Goal: Task Accomplishment & Management: Manage account settings

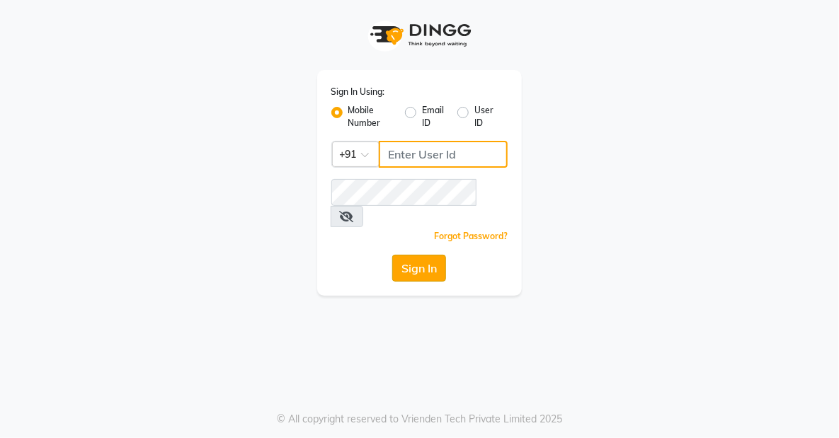
type input "8905996535"
click at [415, 255] on button "Sign In" at bounding box center [419, 268] width 54 height 27
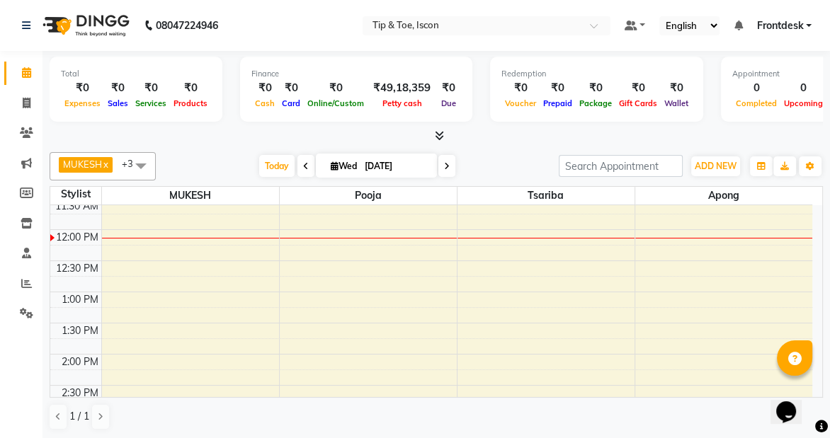
scroll to position [221, 0]
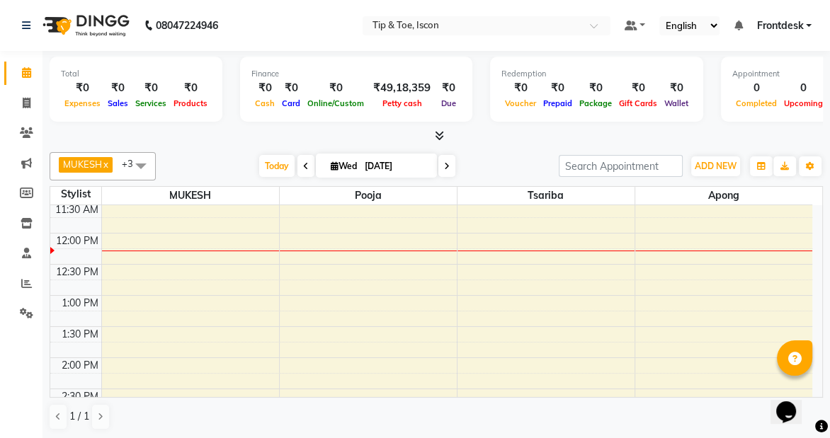
click at [279, 152] on div "MUKESH x Apong x Tsariba x Pooja x +3 Select All Tsariba Apong [PERSON_NAME] MU…" at bounding box center [436, 166] width 773 height 28
click at [268, 160] on span "Today" at bounding box center [276, 166] width 35 height 22
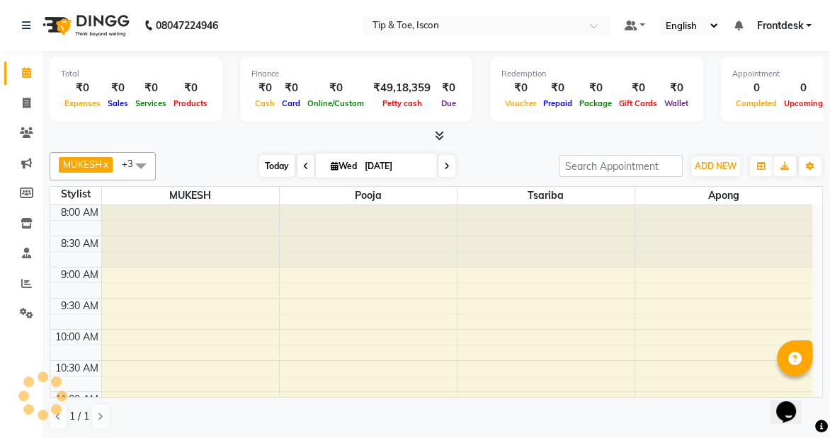
scroll to position [249, 0]
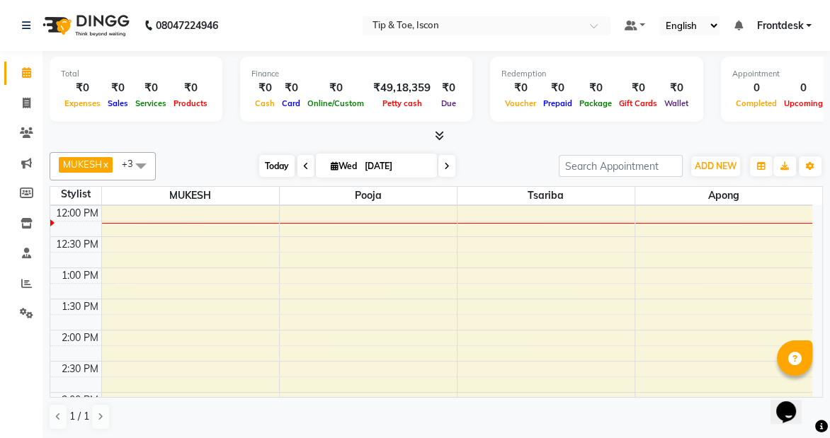
click at [268, 161] on span "Today" at bounding box center [276, 166] width 35 height 22
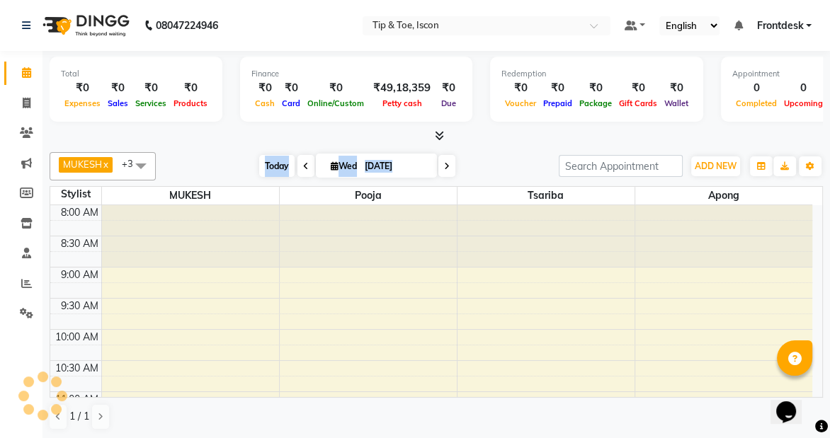
click at [268, 161] on span "Today" at bounding box center [276, 166] width 35 height 22
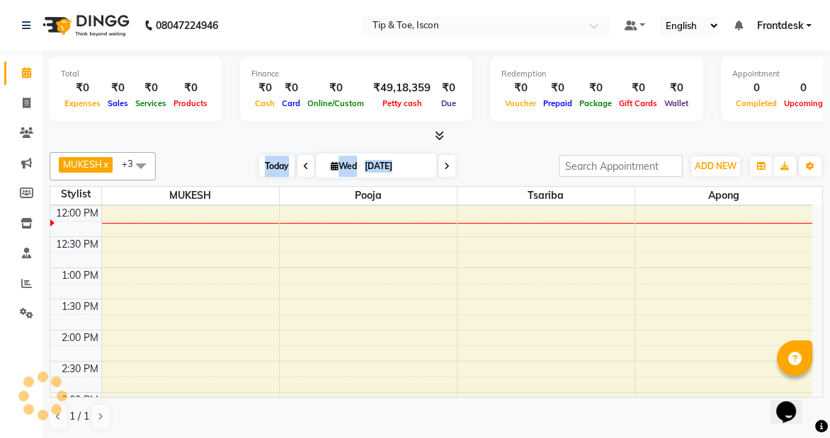
click at [268, 161] on span "Today" at bounding box center [276, 166] width 35 height 22
click at [489, 142] on div at bounding box center [436, 136] width 773 height 15
click at [394, 166] on input "[DATE]" at bounding box center [395, 166] width 71 height 21
select select "9"
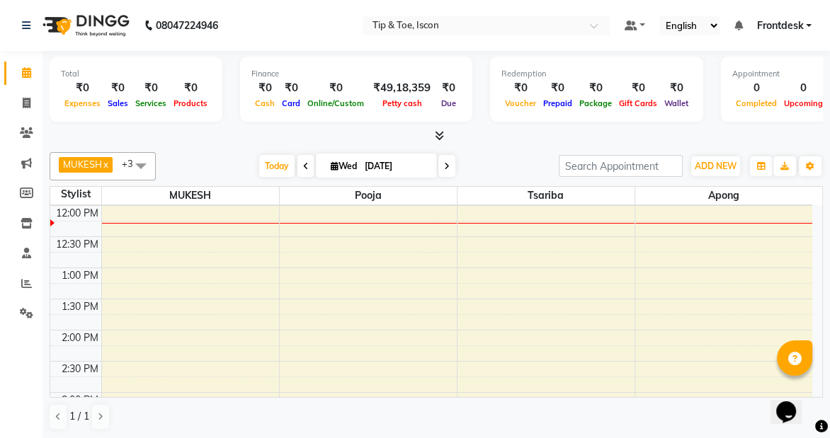
select select "2025"
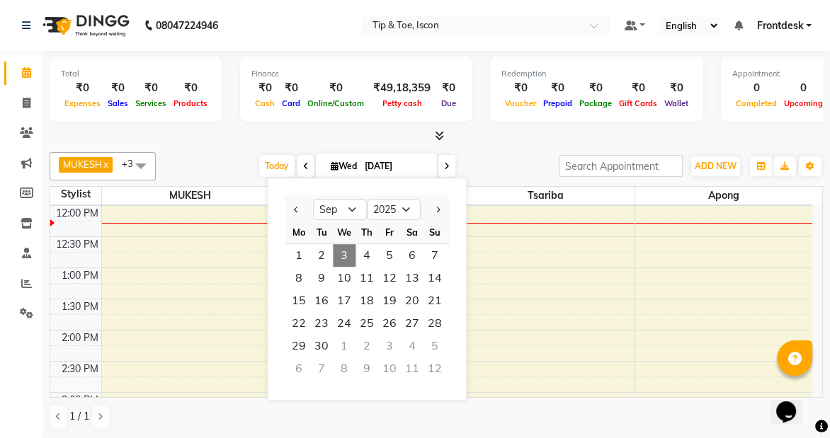
click at [303, 168] on icon at bounding box center [306, 166] width 6 height 8
type input "02-09-2025"
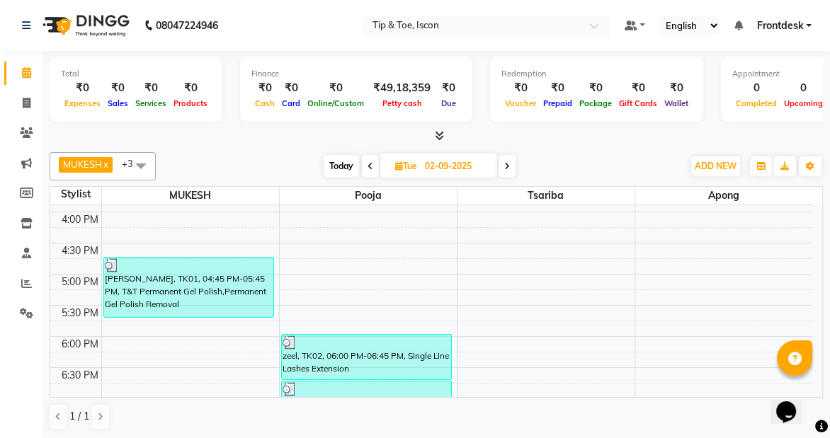
scroll to position [489, 0]
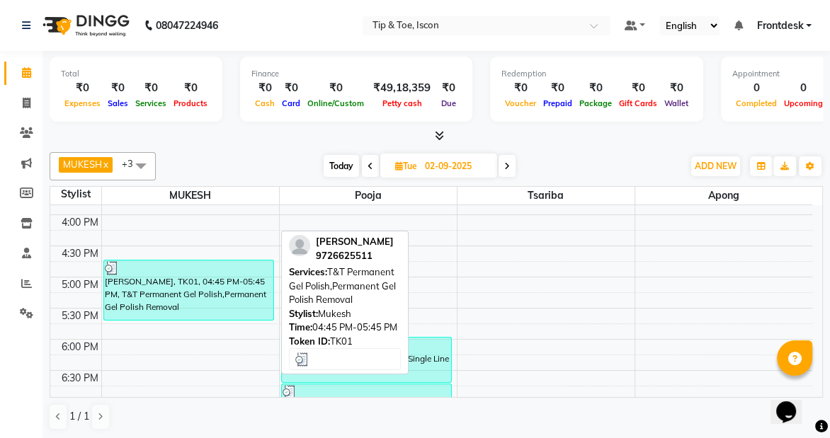
click at [234, 261] on div at bounding box center [189, 268] width 169 height 14
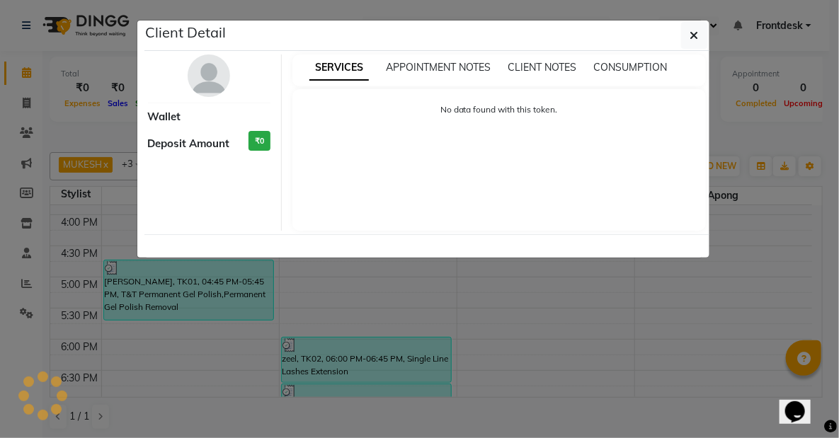
select select "3"
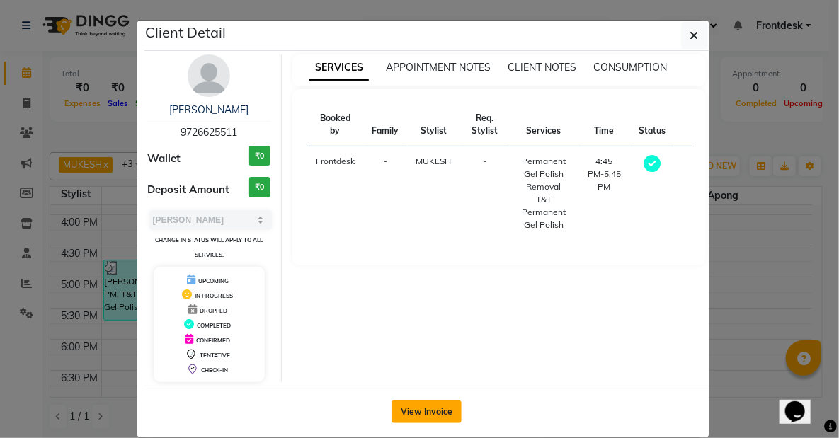
click at [404, 403] on button "View Invoice" at bounding box center [427, 412] width 70 height 23
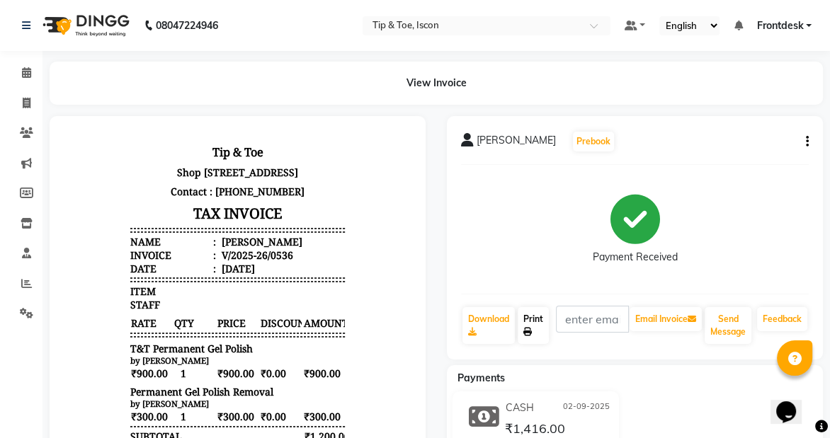
click at [529, 328] on icon at bounding box center [527, 332] width 8 height 8
click at [28, 72] on icon at bounding box center [26, 72] width 9 height 11
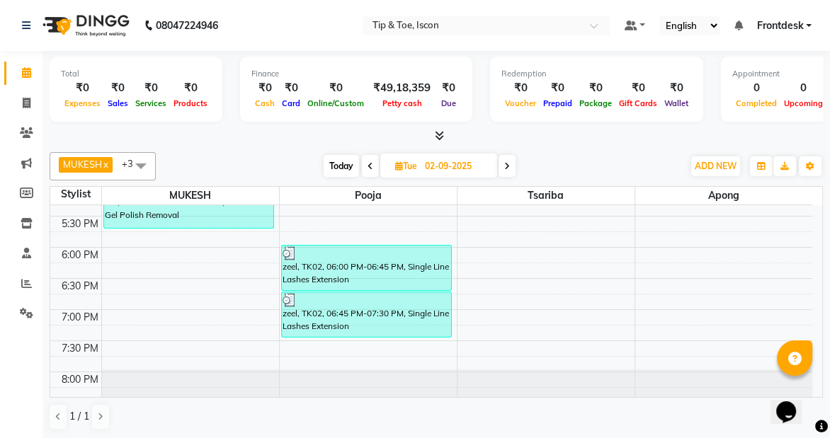
scroll to position [584, 0]
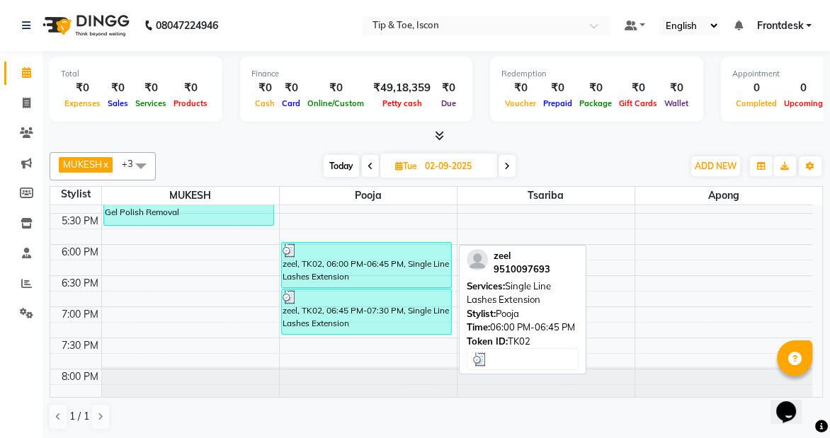
click at [380, 266] on div "zeel, TK02, 06:00 PM-06:45 PM, Single Line Lashes Extension" at bounding box center [367, 265] width 170 height 45
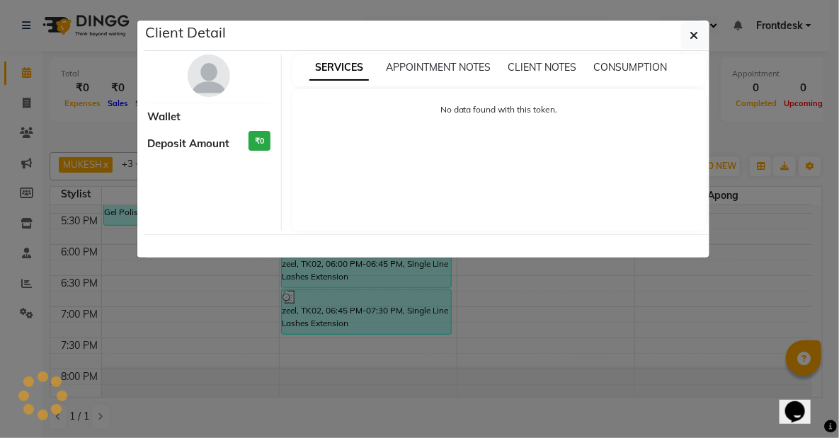
select select "3"
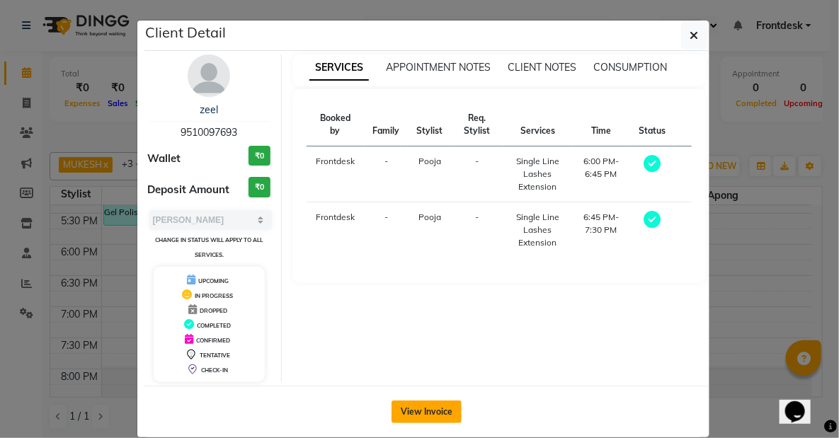
click at [400, 402] on button "View Invoice" at bounding box center [427, 412] width 70 height 23
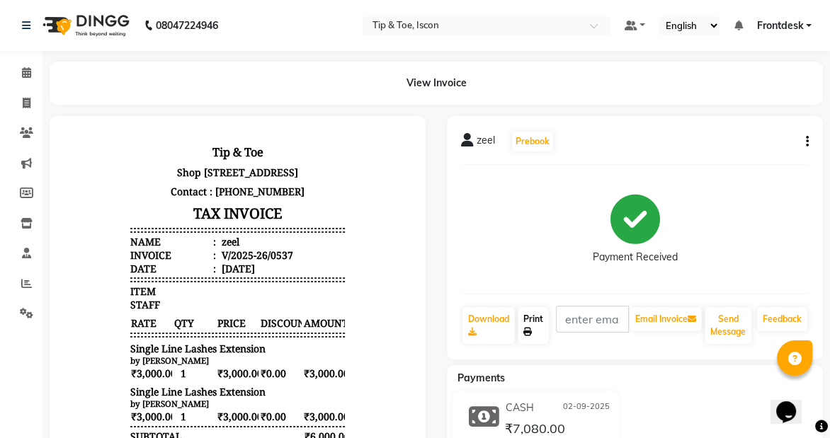
click at [528, 332] on icon at bounding box center [527, 332] width 8 height 8
click at [275, 93] on div "View Invoice" at bounding box center [436, 83] width 773 height 43
click at [18, 287] on span at bounding box center [26, 284] width 25 height 16
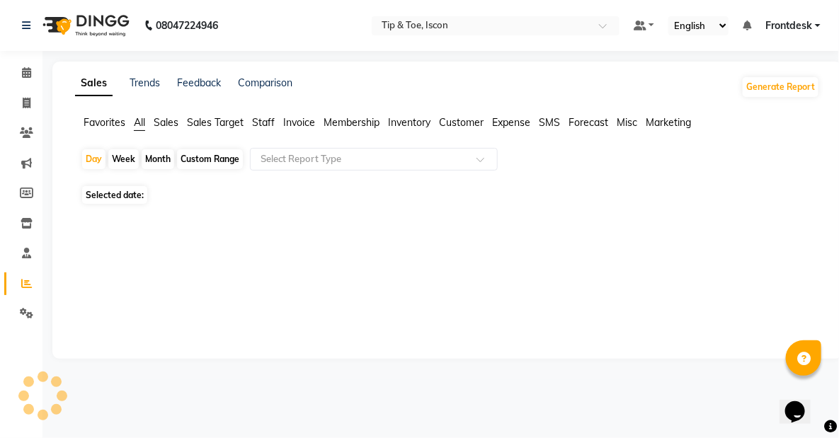
click at [256, 122] on span "Staff" at bounding box center [263, 122] width 23 height 13
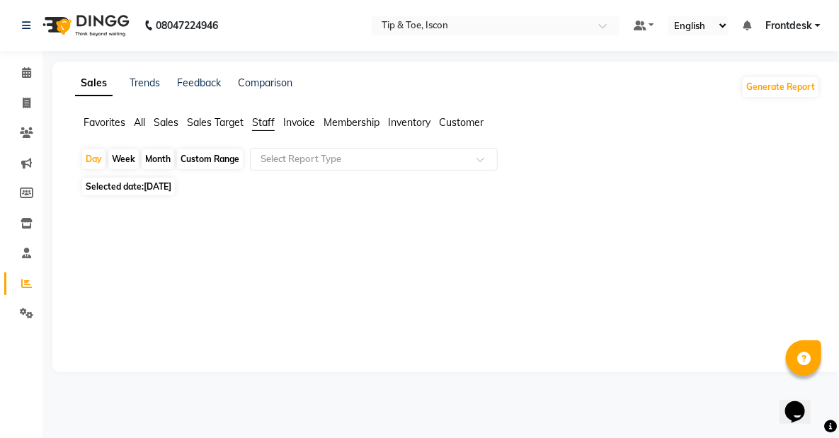
click at [132, 185] on span "Selected date: [DATE]" at bounding box center [128, 187] width 93 height 18
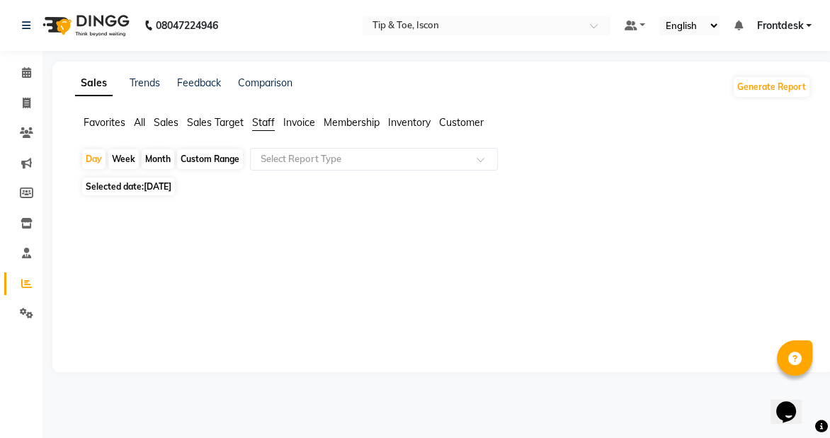
select select "9"
select select "2025"
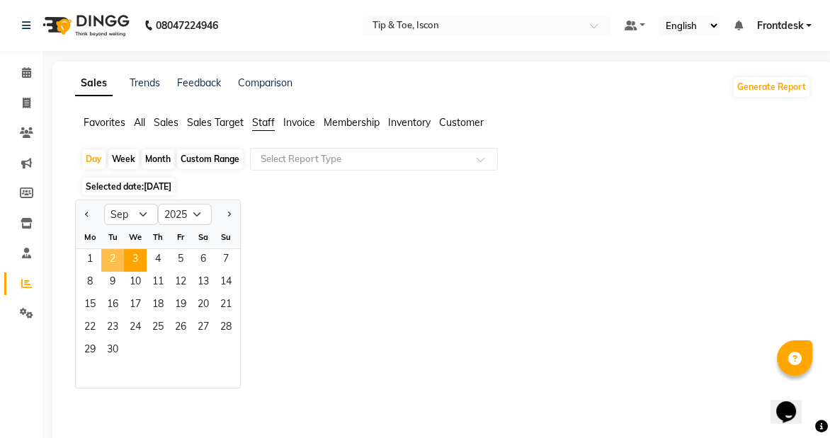
click at [113, 255] on span "2" at bounding box center [112, 260] width 23 height 23
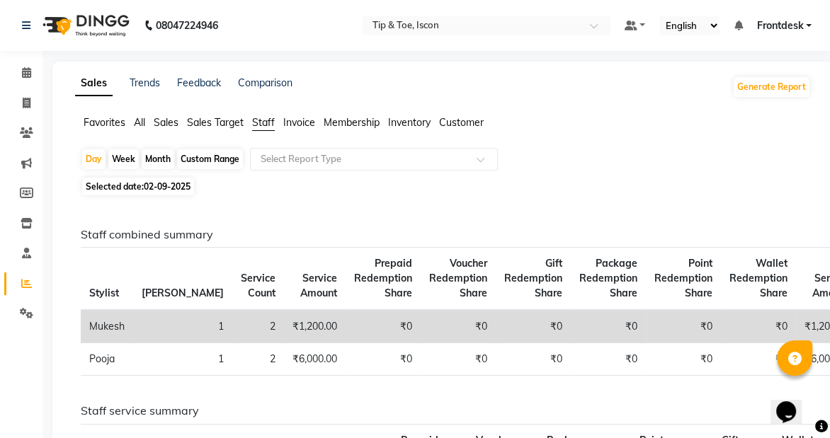
click at [30, 91] on li "Invoice" at bounding box center [21, 104] width 42 height 30
click at [24, 65] on span at bounding box center [26, 73] width 25 height 16
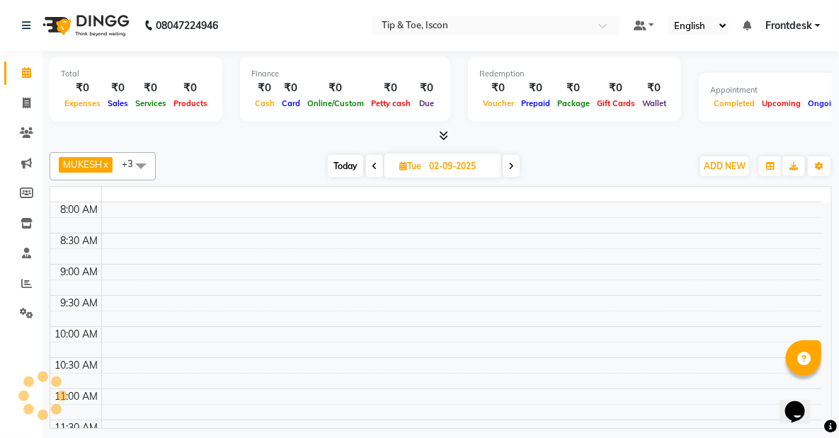
click at [24, 65] on span at bounding box center [26, 73] width 25 height 16
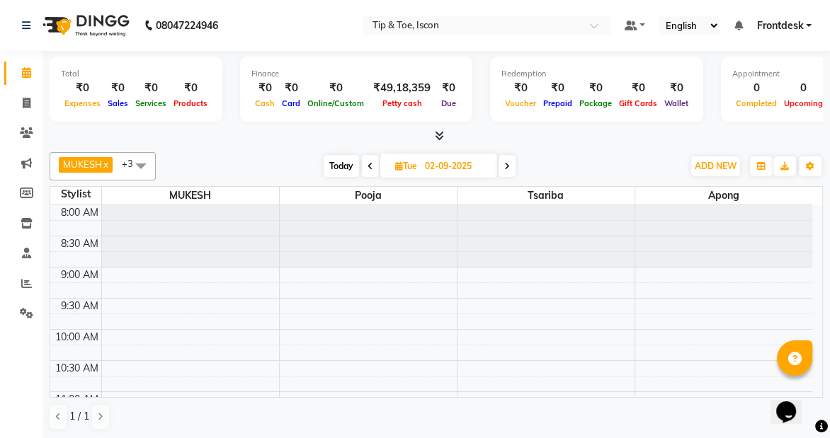
click at [314, 169] on div "[DATE] [DATE]" at bounding box center [419, 166] width 513 height 21
click at [334, 168] on span "Today" at bounding box center [341, 166] width 35 height 22
type input "[DATE]"
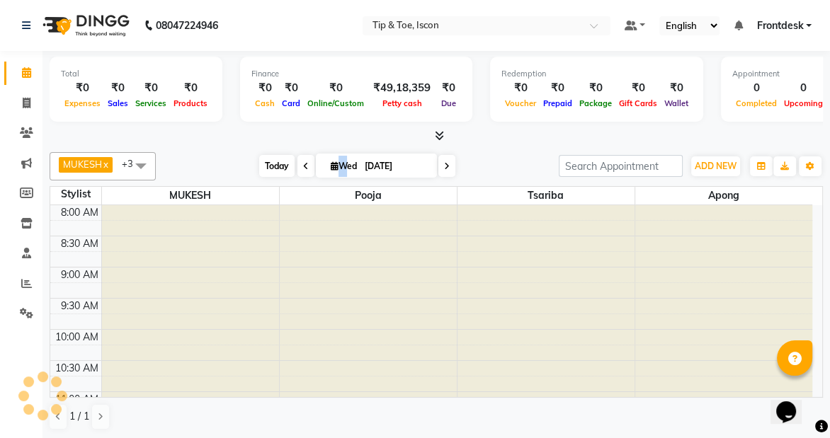
click at [334, 168] on icon at bounding box center [335, 165] width 8 height 9
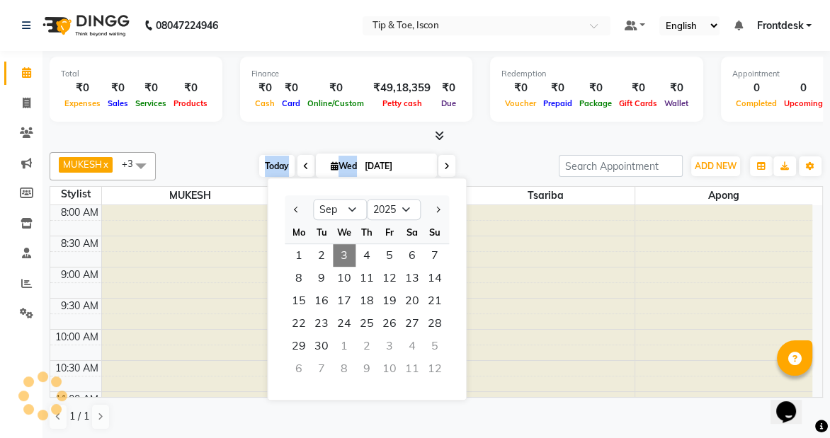
click at [334, 168] on icon at bounding box center [335, 165] width 8 height 9
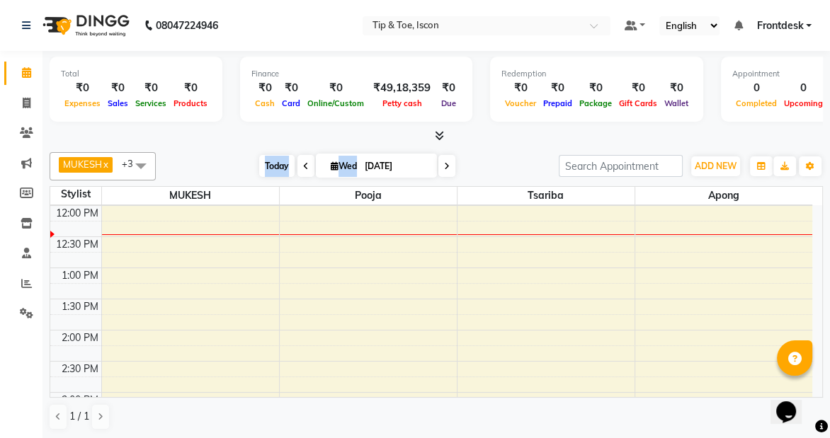
click at [269, 164] on span "Today" at bounding box center [276, 166] width 35 height 22
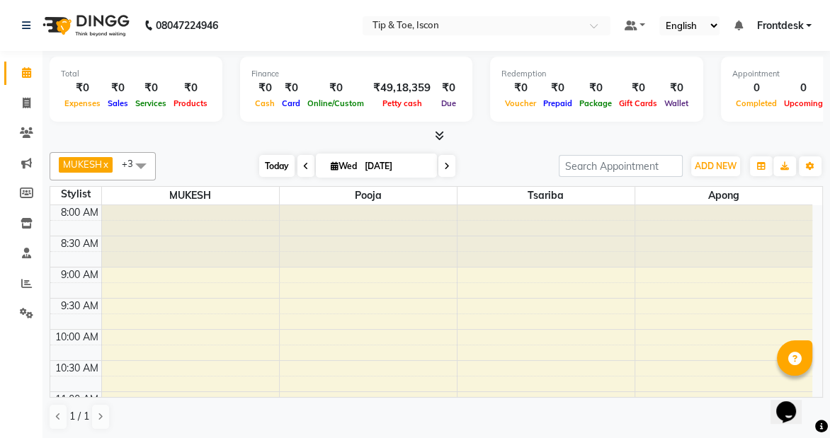
click at [273, 169] on span "Today" at bounding box center [276, 166] width 35 height 22
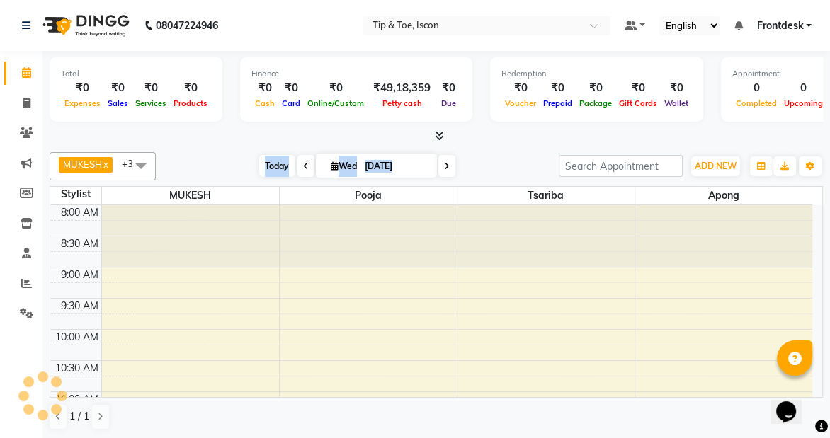
click at [273, 169] on span "Today" at bounding box center [276, 166] width 35 height 22
click at [273, 170] on span "Today" at bounding box center [276, 166] width 35 height 22
